Goal: Task Accomplishment & Management: Use online tool/utility

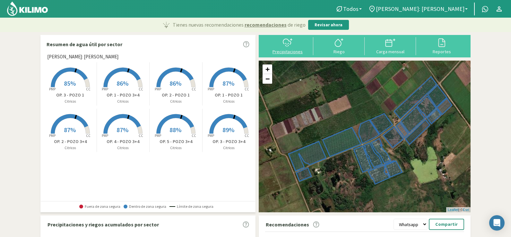
click at [288, 49] on div "Precipitaciones" at bounding box center [288, 51] width 48 height 4
select select "1: Object"
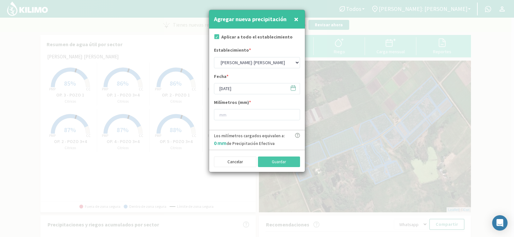
click at [298, 19] on span "×" at bounding box center [296, 19] width 4 height 11
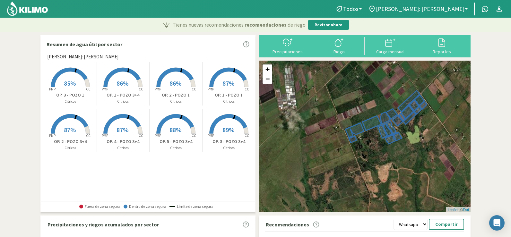
scroll to position [32, 0]
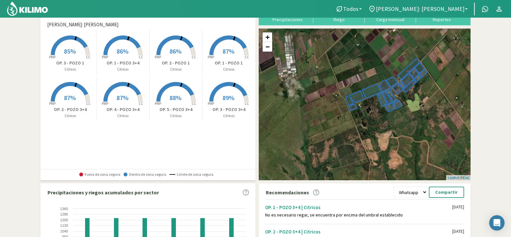
click at [66, 52] on span "85%" at bounding box center [70, 51] width 12 height 8
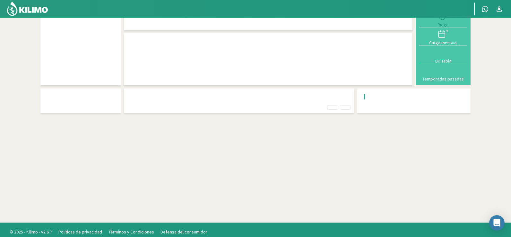
scroll to position [18, 0]
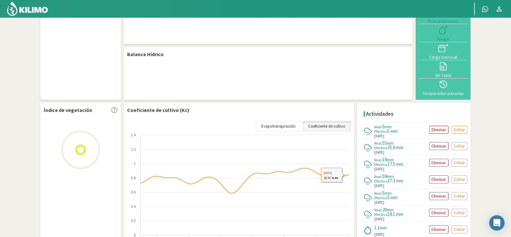
select select "1: Object"
select select "4: Object"
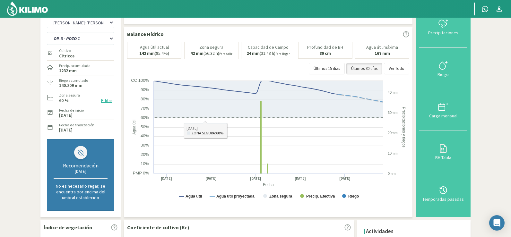
scroll to position [0, 0]
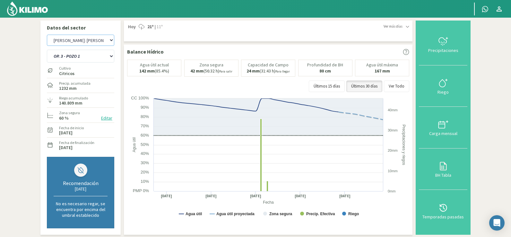
click at [100, 38] on select "[PERSON_NAME]: [PERSON_NAME]: [PERSON_NAME]: [PERSON_NAME]: Quinta 102 [PERSON_…" at bounding box center [80, 40] width 67 height 11
click at [47, 35] on select "[PERSON_NAME]: [PERSON_NAME]: [PERSON_NAME]: [PERSON_NAME]: Quinta 102 [PERSON_…" at bounding box center [80, 40] width 67 height 11
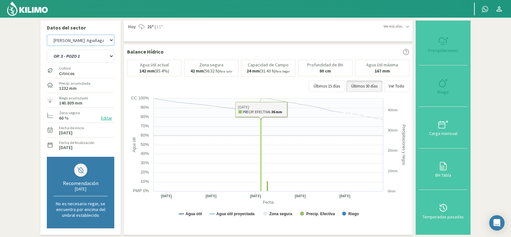
scroll to position [161, 0]
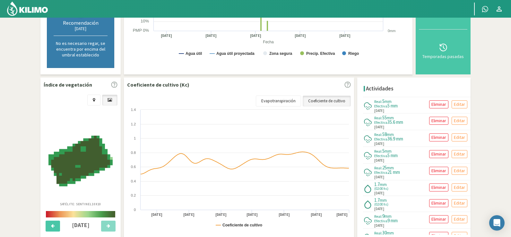
select select "7: Object"
select select "8: Object"
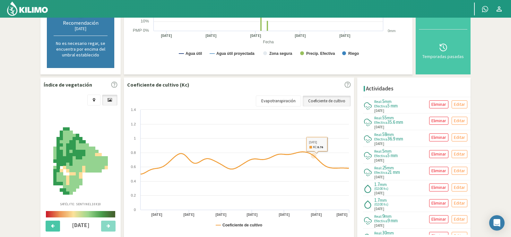
scroll to position [0, 0]
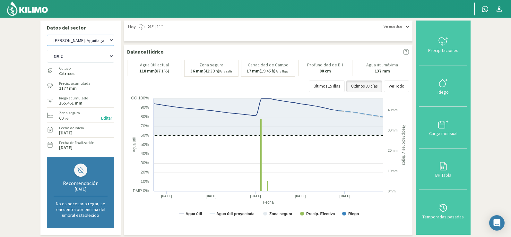
click at [108, 41] on select "[PERSON_NAME]: [PERSON_NAME]: [PERSON_NAME]: [PERSON_NAME]: Quinta 102 [PERSON_…" at bounding box center [80, 40] width 67 height 11
click at [47, 35] on select "[PERSON_NAME]: [PERSON_NAME]: [PERSON_NAME]: [PERSON_NAME]: Quinta 102 [PERSON_…" at bounding box center [80, 40] width 67 height 11
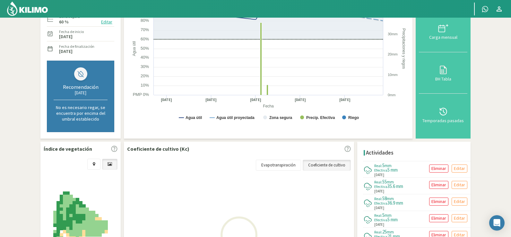
scroll to position [161, 0]
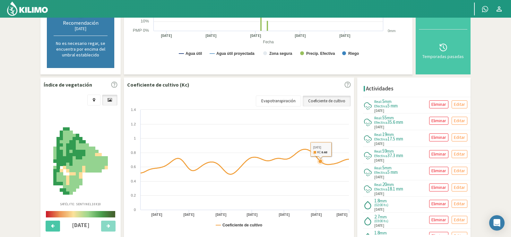
select select "15: Object"
select select "13: Object"
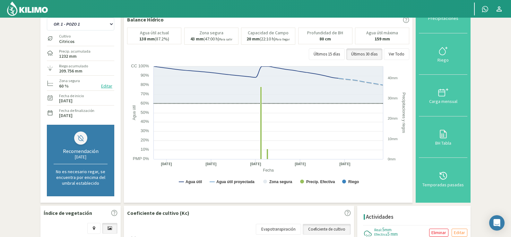
scroll to position [0, 0]
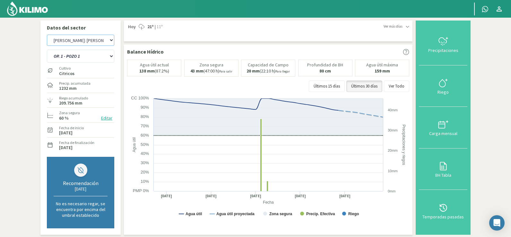
click at [78, 42] on select "[PERSON_NAME]: [PERSON_NAME]: [PERSON_NAME]: [PERSON_NAME]: Quinta 102 [PERSON_…" at bounding box center [80, 40] width 67 height 11
click at [47, 35] on select "[PERSON_NAME]: [PERSON_NAME]: [PERSON_NAME]: [PERSON_NAME]: Quinta 102 [PERSON_…" at bounding box center [80, 40] width 67 height 11
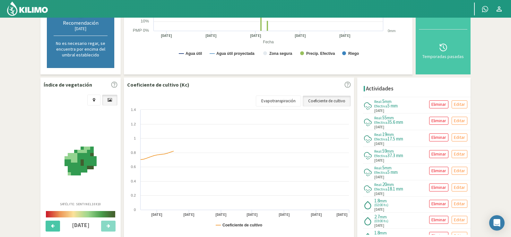
scroll to position [193, 0]
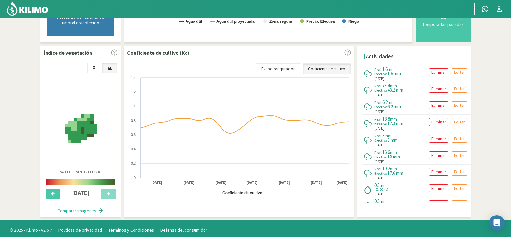
select select "23: Object"
select select "21: Object"
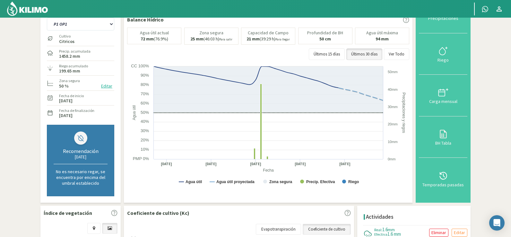
scroll to position [0, 0]
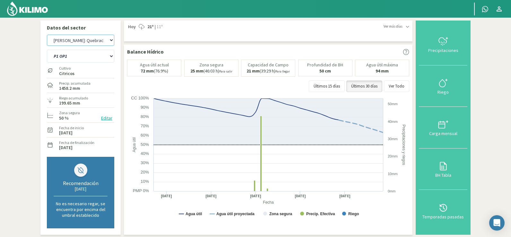
click at [69, 39] on select "[PERSON_NAME]: [PERSON_NAME]: [PERSON_NAME]: [PERSON_NAME]: Quinta 102 [PERSON_…" at bounding box center [80, 40] width 67 height 11
click at [47, 35] on select "[PERSON_NAME]: [PERSON_NAME]: [PERSON_NAME]: [PERSON_NAME]: Quinta 102 [PERSON_…" at bounding box center [80, 40] width 67 height 11
select select "31: Object"
select select "44: Object"
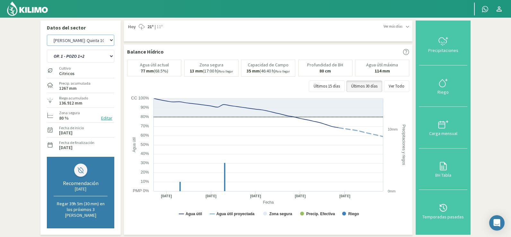
click at [77, 42] on select "[PERSON_NAME]: [PERSON_NAME]: [PERSON_NAME]: [PERSON_NAME]: Quinta 102 [PERSON_…" at bounding box center [80, 40] width 67 height 11
click at [47, 35] on select "[PERSON_NAME]: [PERSON_NAME]: [PERSON_NAME]: [PERSON_NAME]: Quinta 102 [PERSON_…" at bounding box center [80, 40] width 67 height 11
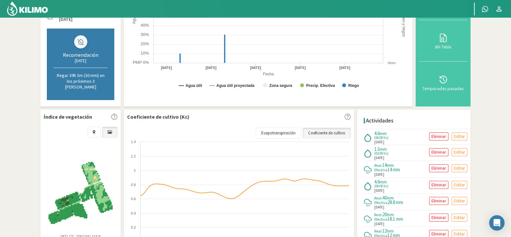
scroll to position [190, 0]
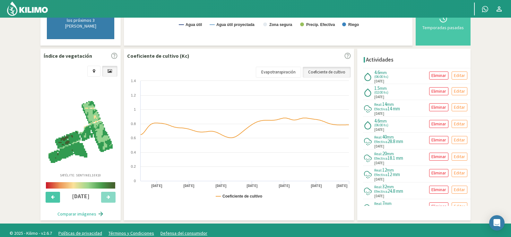
select select "39: Object"
select select "51: Object"
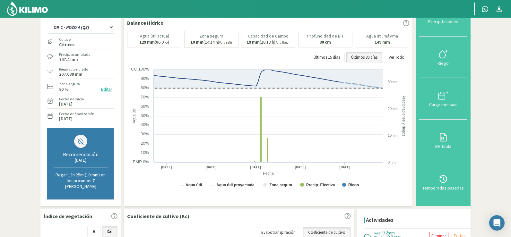
scroll to position [0, 0]
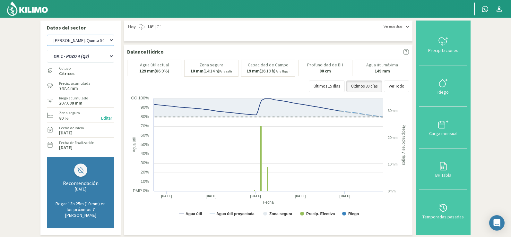
click at [74, 37] on select "[PERSON_NAME]: [PERSON_NAME]: [PERSON_NAME]: [PERSON_NAME]: Quinta 102 [PERSON_…" at bounding box center [80, 40] width 67 height 11
click at [47, 35] on select "[PERSON_NAME]: [PERSON_NAME]: [PERSON_NAME]: [PERSON_NAME]: Quinta 102 [PERSON_…" at bounding box center [80, 40] width 67 height 11
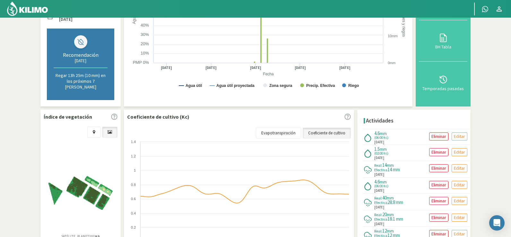
scroll to position [190, 0]
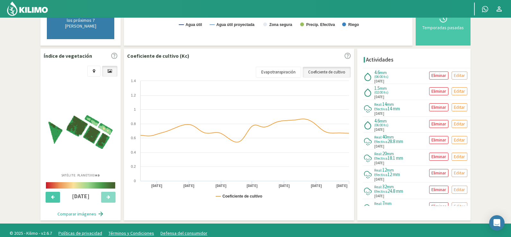
select select "45: Object"
select select "59: Object"
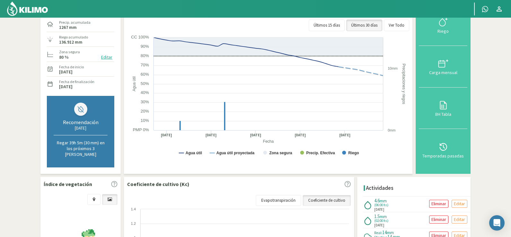
scroll to position [0, 0]
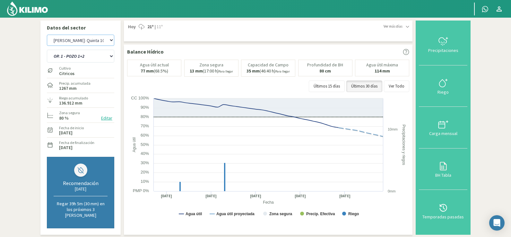
click at [106, 40] on select "[PERSON_NAME]: [PERSON_NAME]: [PERSON_NAME]: [PERSON_NAME]: Quinta 102 [PERSON_…" at bounding box center [80, 40] width 67 height 11
click at [47, 35] on select "[PERSON_NAME]: [PERSON_NAME]: [PERSON_NAME]: [PERSON_NAME]: Quinta 102 [PERSON_…" at bounding box center [80, 40] width 67 height 11
select select "54: Object"
select select "66: Object"
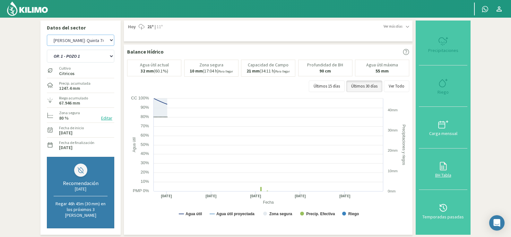
scroll to position [178, 0]
